Goal: Transaction & Acquisition: Purchase product/service

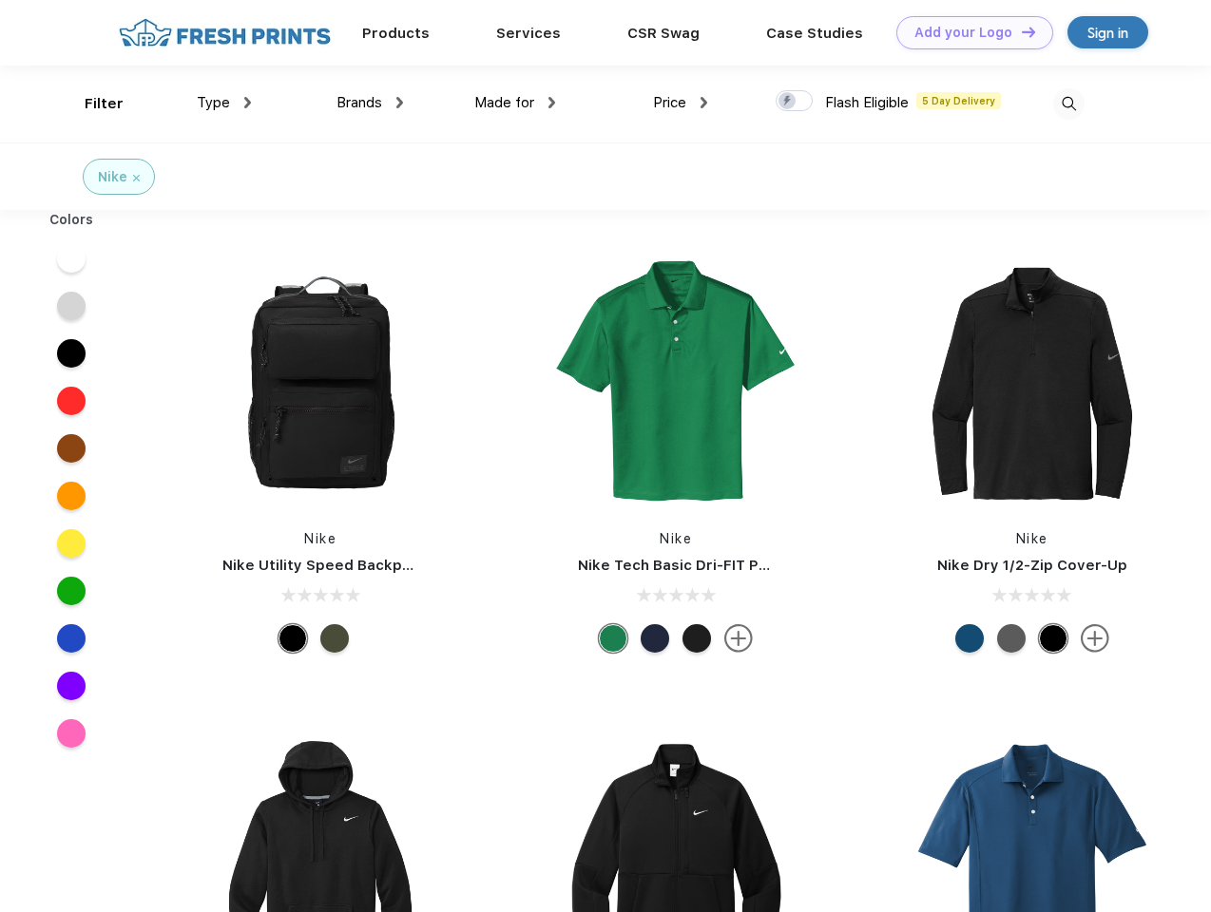
scroll to position [1, 0]
click at [967, 32] on link "Add your Logo Design Tool" at bounding box center [974, 32] width 157 height 33
click at [0, 0] on div "Design Tool" at bounding box center [0, 0] width 0 height 0
click at [1020, 31] on link "Add your Logo Design Tool" at bounding box center [974, 32] width 157 height 33
click at [91, 104] on div "Filter" at bounding box center [104, 104] width 39 height 22
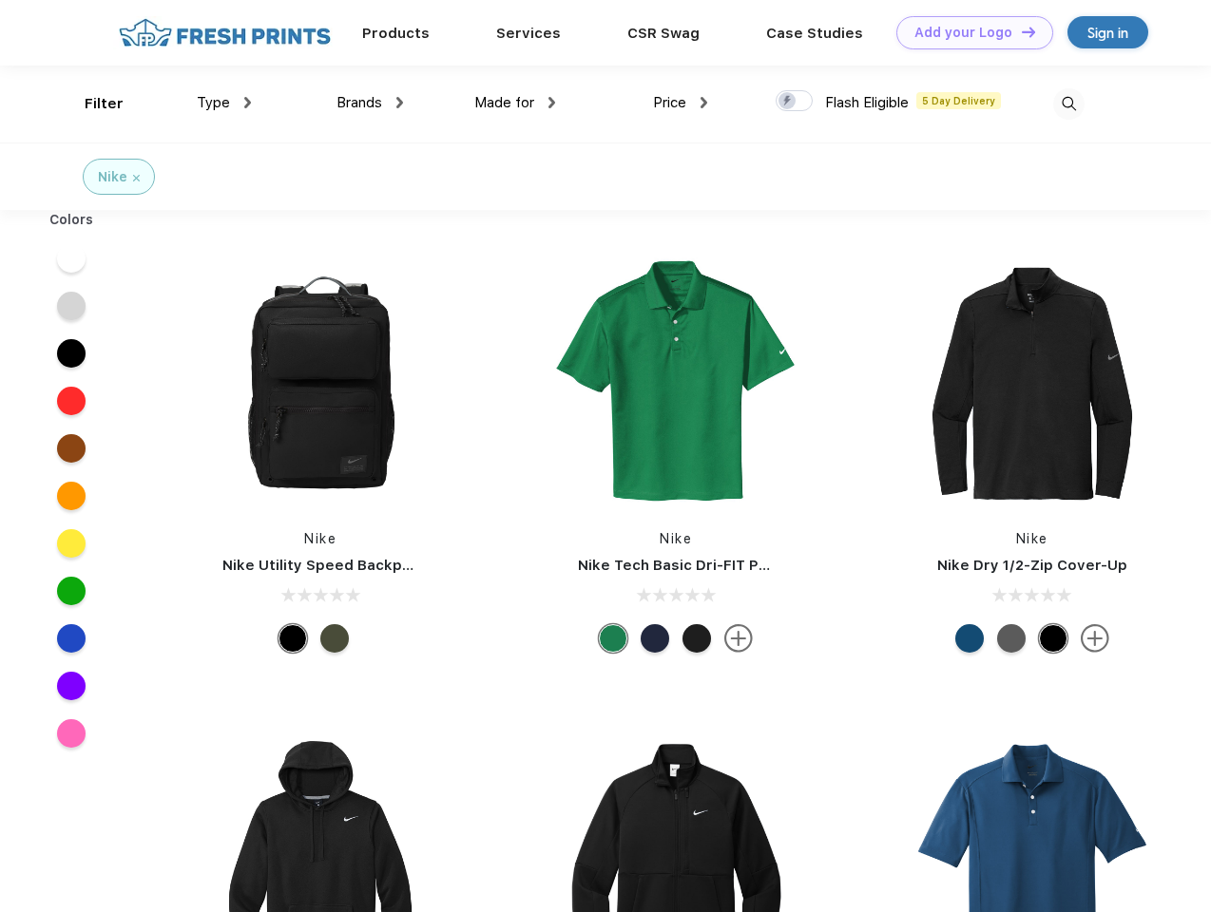
click at [224, 103] on span "Type" at bounding box center [213, 102] width 33 height 17
click at [370, 103] on span "Brands" at bounding box center [359, 102] width 46 height 17
click at [515, 103] on span "Made for" at bounding box center [504, 102] width 60 height 17
click at [680, 103] on span "Price" at bounding box center [669, 102] width 33 height 17
click at [794, 102] on div at bounding box center [793, 100] width 37 height 21
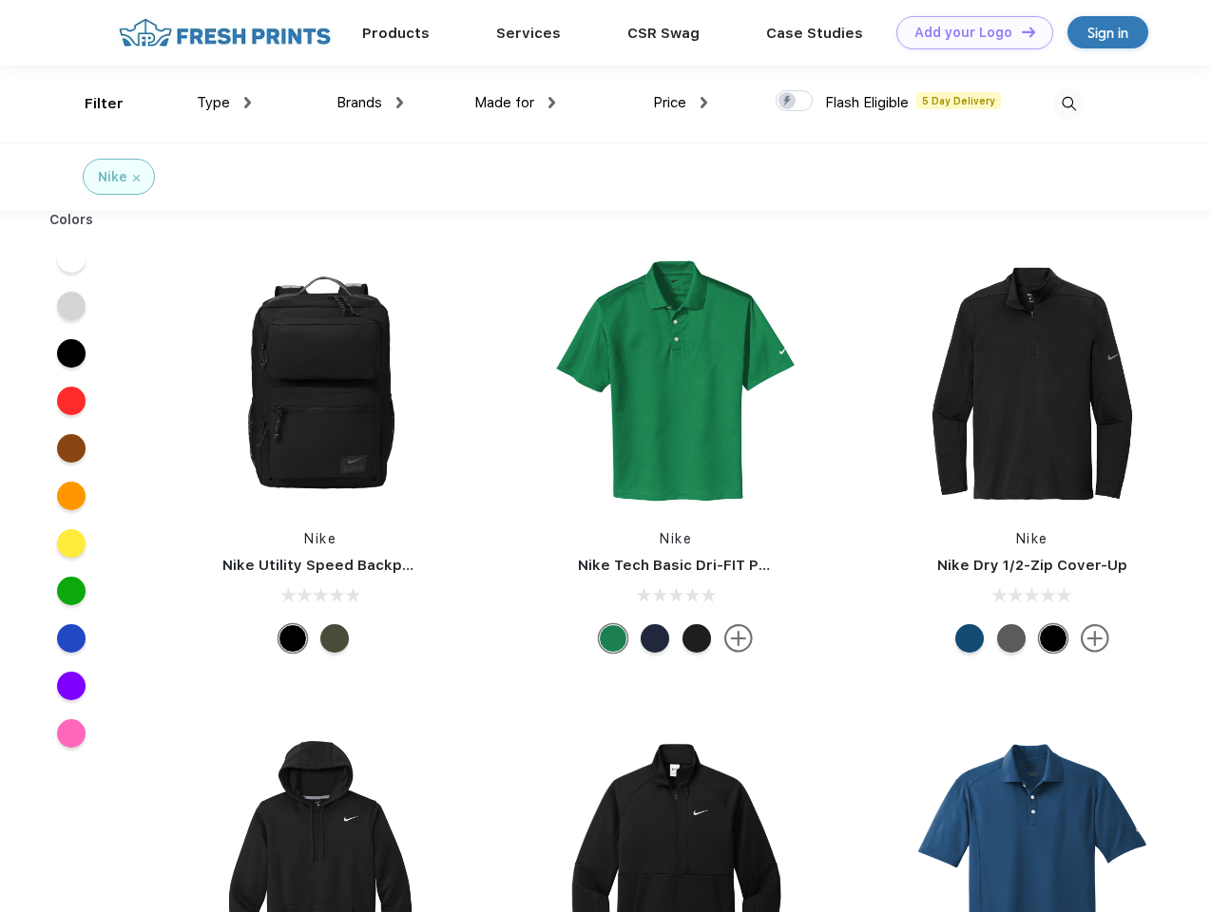
click at [788, 102] on input "checkbox" at bounding box center [781, 95] width 12 height 12
click at [1068, 104] on img at bounding box center [1068, 103] width 31 height 31
